Goal: Browse casually: Explore the website without a specific task or goal

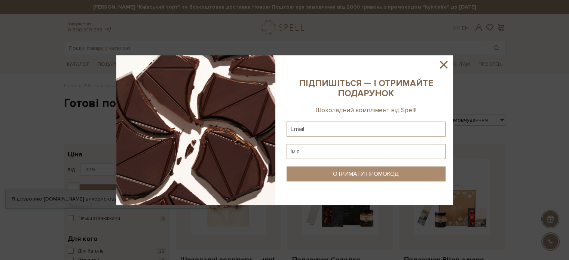
click at [441, 61] on icon at bounding box center [443, 64] width 13 height 13
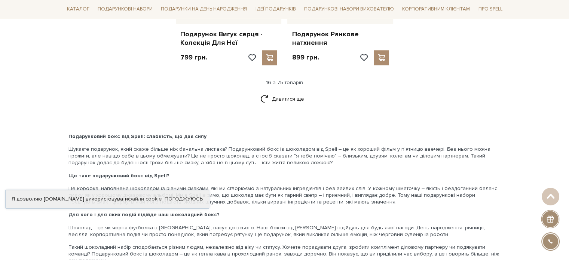
scroll to position [978, 0]
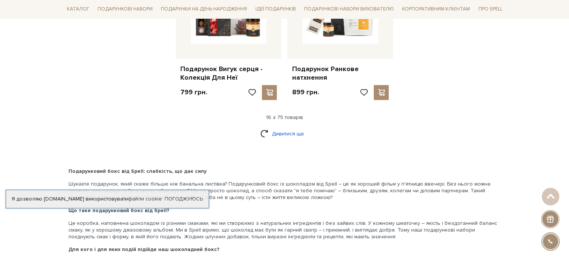
click at [284, 127] on link "Дивитися ще" at bounding box center [284, 133] width 49 height 13
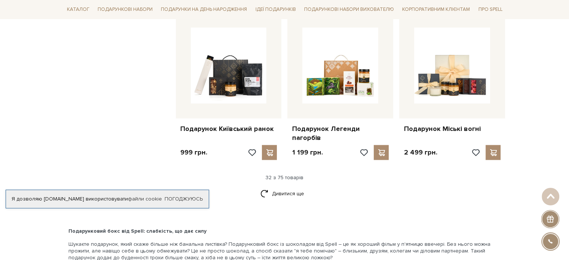
scroll to position [1701, 0]
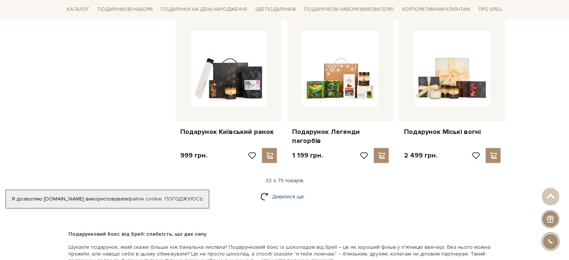
click at [288, 190] on link "Дивитися ще" at bounding box center [284, 196] width 49 height 13
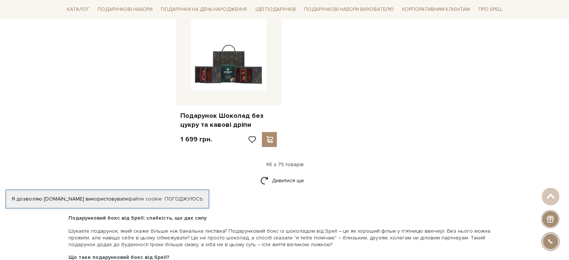
scroll to position [2677, 0]
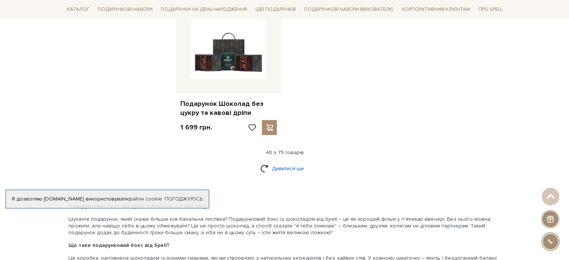
click at [287, 162] on link "Дивитися ще" at bounding box center [284, 168] width 49 height 13
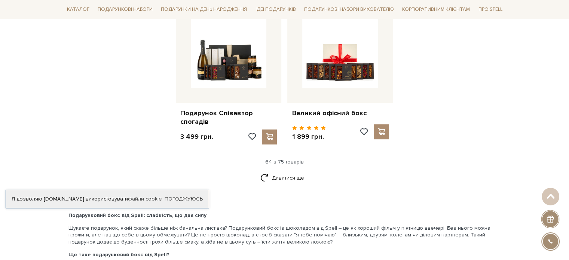
scroll to position [3448, 0]
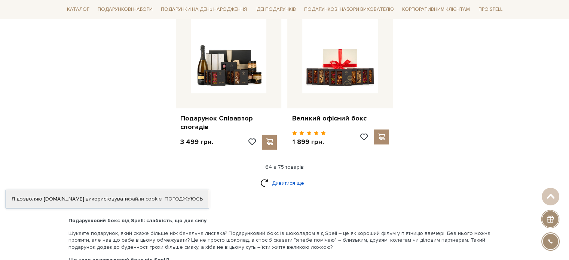
click at [292, 176] on link "Дивитися ще" at bounding box center [284, 182] width 49 height 13
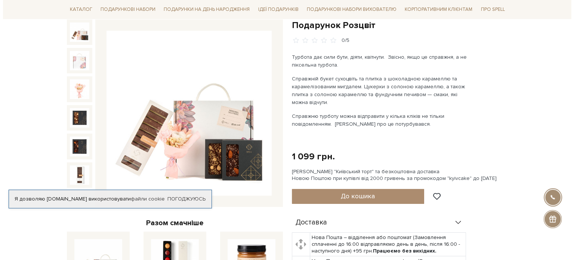
scroll to position [85, 0]
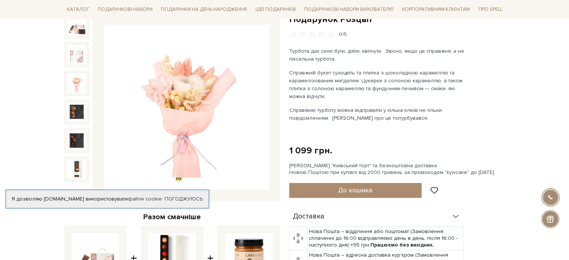
click at [75, 87] on img at bounding box center [76, 82] width 19 height 19
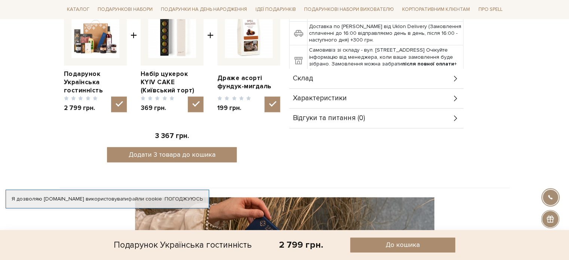
scroll to position [305, 0]
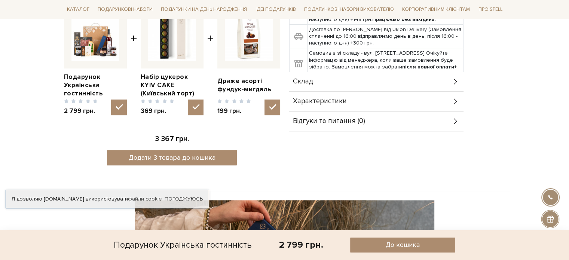
click at [458, 77] on icon at bounding box center [455, 81] width 8 height 8
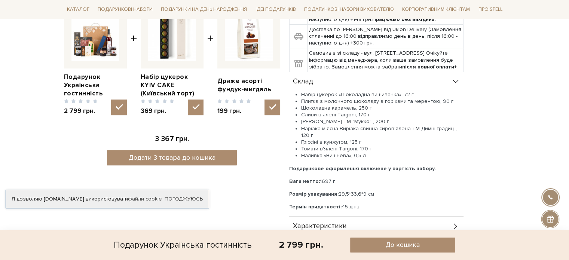
click at [458, 77] on icon at bounding box center [455, 81] width 8 height 8
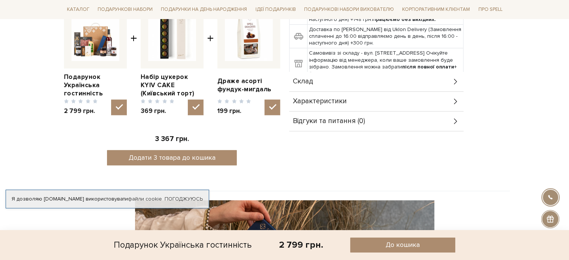
click at [453, 77] on icon at bounding box center [455, 81] width 8 height 8
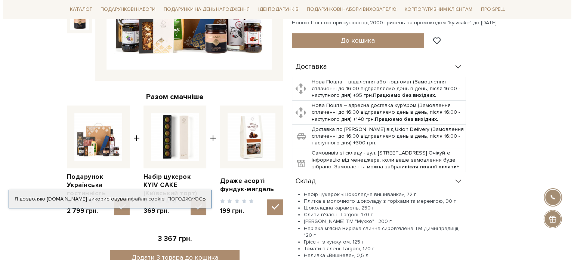
scroll to position [0, 0]
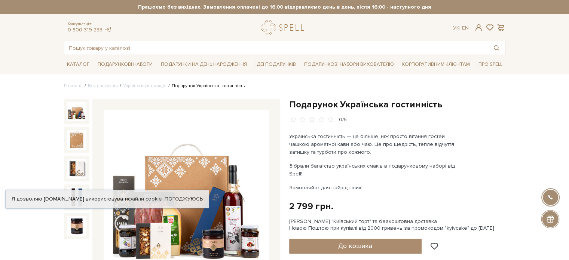
click at [157, 148] on img at bounding box center [186, 192] width 165 height 165
